Goal: Book appointment/travel/reservation

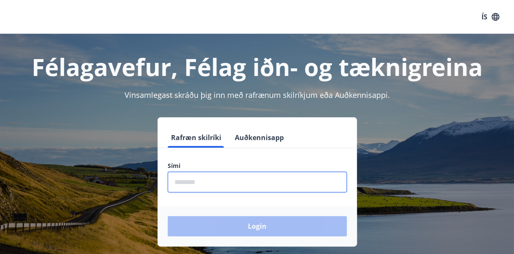
click at [197, 181] on input "phone" at bounding box center [257, 182] width 179 height 21
type input "********"
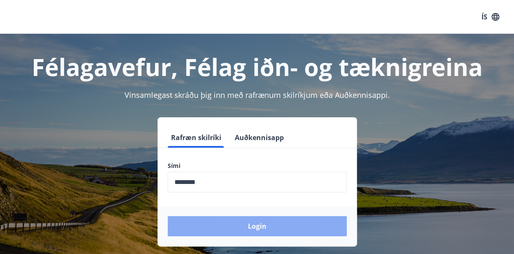
click at [239, 221] on button "Login" at bounding box center [257, 226] width 179 height 20
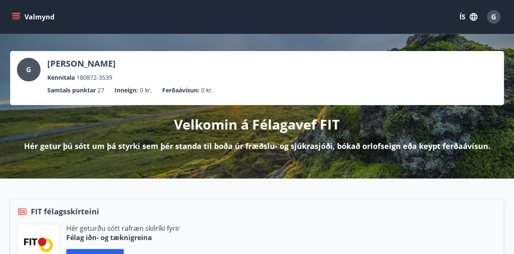
click at [14, 15] on icon "menu" at bounding box center [16, 15] width 8 height 1
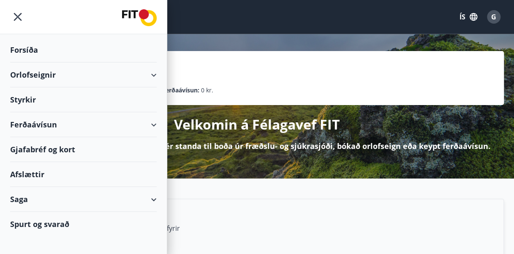
click at [154, 76] on div "Orlofseignir" at bounding box center [83, 74] width 146 height 25
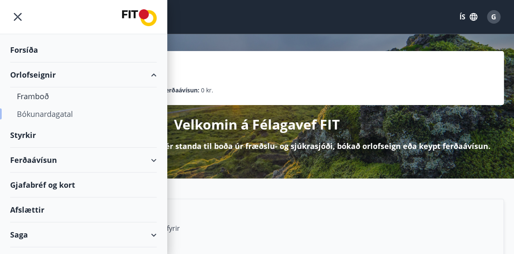
click at [62, 112] on div "Bókunardagatal" at bounding box center [83, 114] width 133 height 18
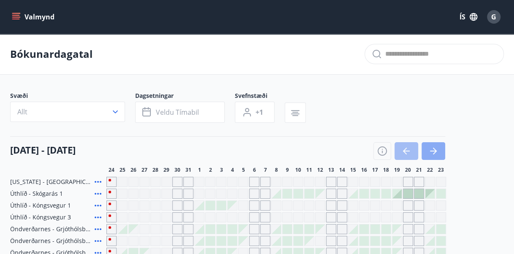
click at [436, 150] on icon "button" at bounding box center [433, 151] width 10 height 10
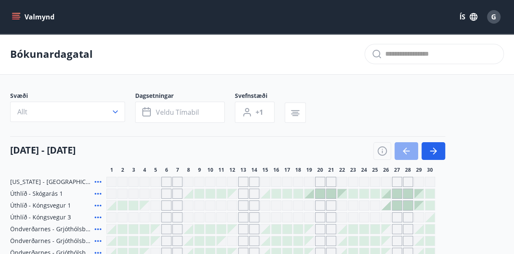
click at [405, 152] on icon "button" at bounding box center [406, 151] width 10 height 10
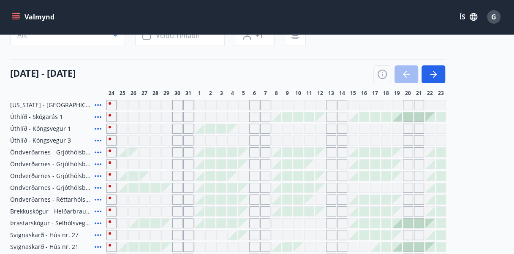
scroll to position [79, 0]
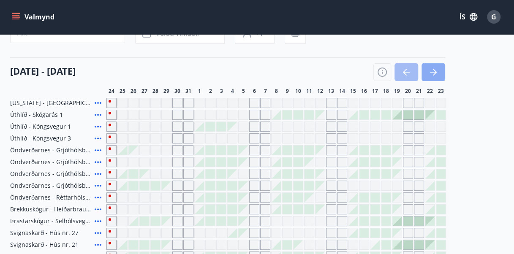
click at [435, 74] on icon "button" at bounding box center [433, 72] width 10 height 10
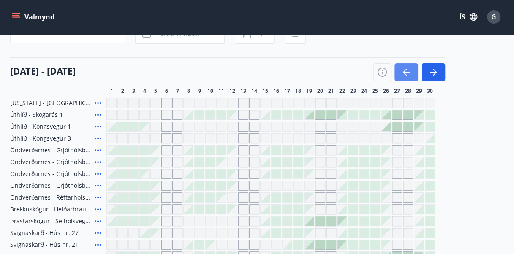
click at [404, 72] on icon "button" at bounding box center [406, 72] width 7 height 1
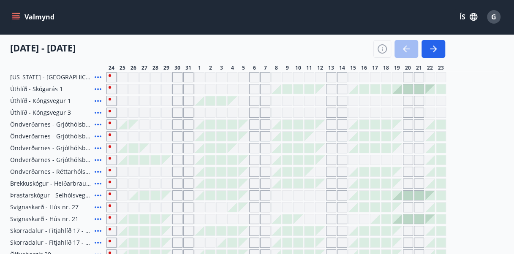
scroll to position [106, 0]
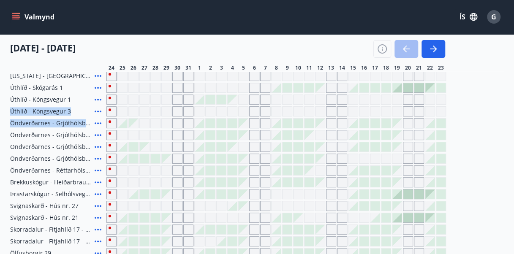
drag, startPoint x: 512, startPoint y: 127, endPoint x: 503, endPoint y: 100, distance: 29.0
click at [503, 100] on div "Svæði Allt Dagsetningar Veldu tímabil Svefnstæði +1 [DATE] - [DATE] 25 26 27 28…" at bounding box center [257, 211] width 514 height 450
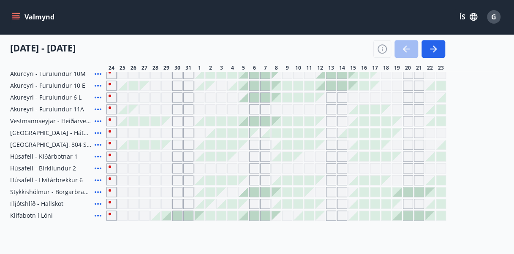
scroll to position [57, 0]
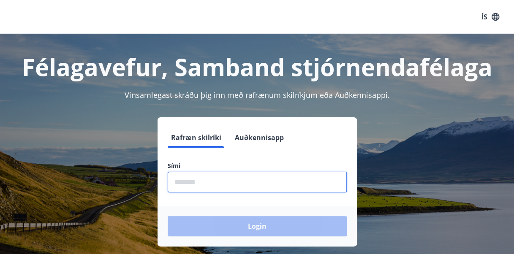
click at [206, 184] on input "phone" at bounding box center [257, 182] width 179 height 21
type input "********"
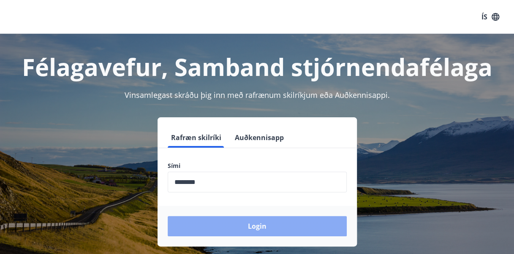
click at [253, 228] on button "Login" at bounding box center [257, 226] width 179 height 20
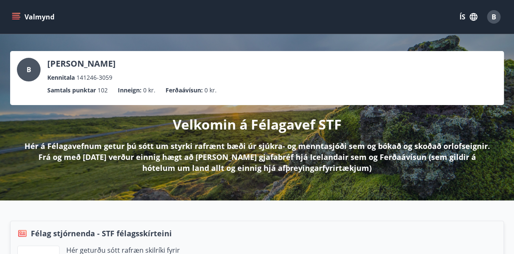
click at [14, 19] on icon "menu" at bounding box center [16, 19] width 8 height 1
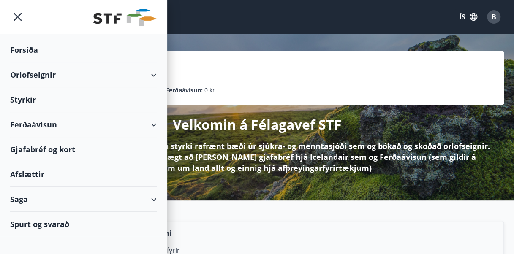
click at [155, 73] on div "Orlofseignir" at bounding box center [83, 74] width 146 height 25
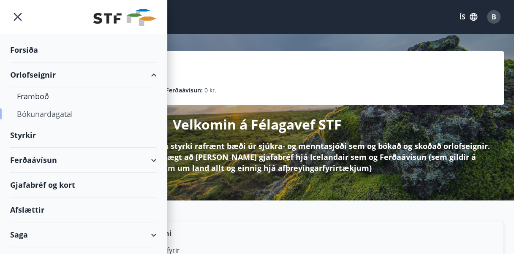
click at [80, 114] on div "Bókunardagatal" at bounding box center [83, 114] width 133 height 18
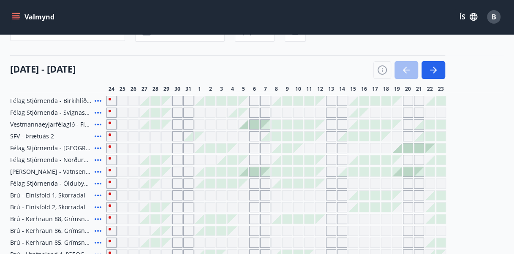
scroll to position [53, 0]
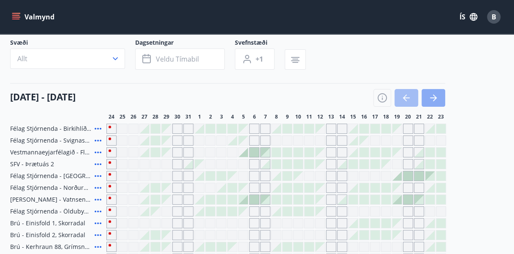
click at [434, 99] on icon "button" at bounding box center [435, 98] width 4 height 7
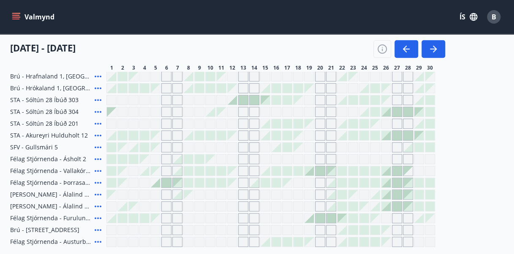
scroll to position [252, 0]
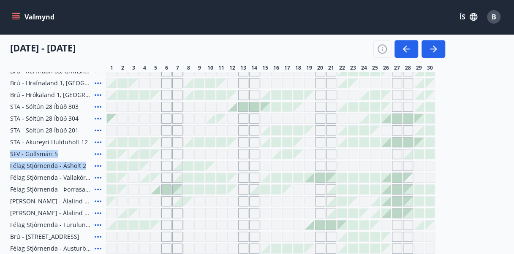
drag, startPoint x: 509, startPoint y: 166, endPoint x: 517, endPoint y: 138, distance: 29.7
click at [514, 138] on html "Valmynd ÍS B Bókunardagatal Svæði Allt Dagsetningar Veldu tímabil Svefnstæði +1…" at bounding box center [257, 52] width 514 height 609
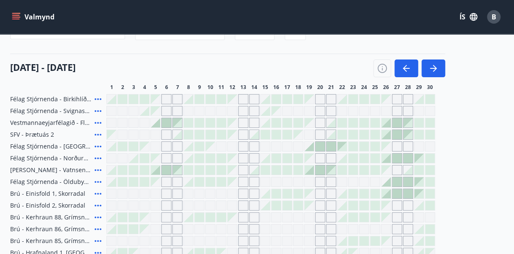
scroll to position [80, 0]
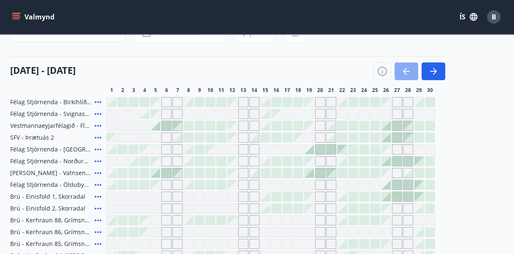
click at [409, 72] on icon "button" at bounding box center [406, 71] width 10 height 10
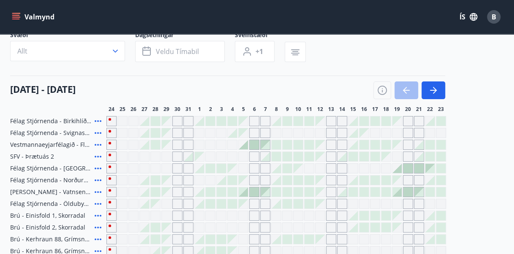
scroll to position [0, 0]
